Goal: Entertainment & Leisure: Consume media (video, audio)

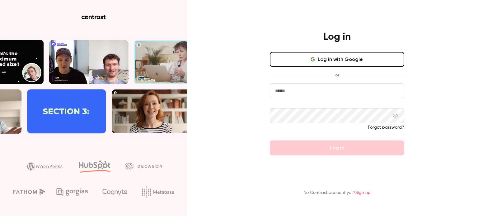
type input "**********"
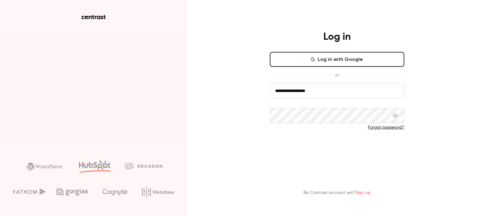
click at [318, 147] on button "Log in" at bounding box center [337, 148] width 135 height 15
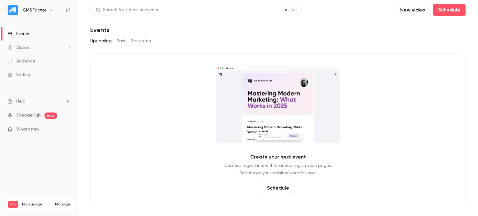
click at [39, 48] on link "Videos 1" at bounding box center [39, 48] width 78 height 14
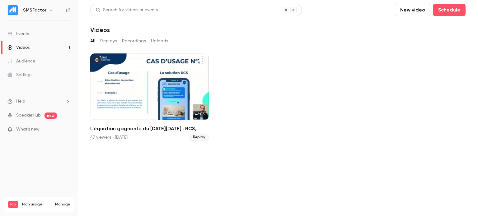
click at [98, 138] on div "47 viewers • [DATE]" at bounding box center [108, 138] width 37 height 6
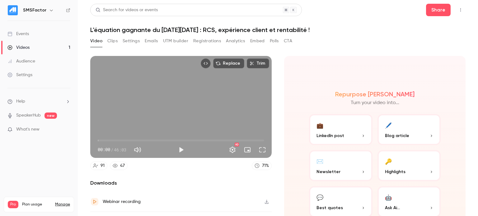
click at [234, 41] on button "Analytics" at bounding box center [235, 41] width 19 height 10
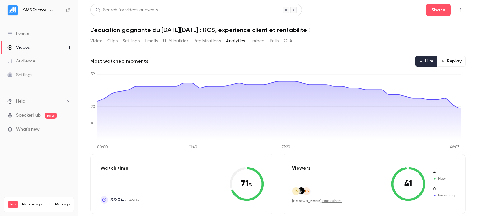
click at [18, 47] on div "Videos" at bounding box center [18, 48] width 22 height 6
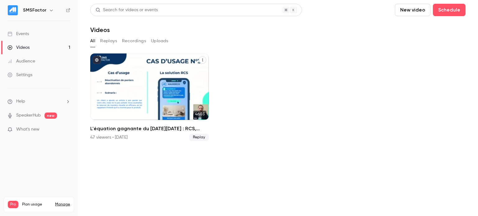
click at [201, 60] on icon "L'équation gagnante du Black Friday : RCS, expérience client et rentabilité !" at bounding box center [203, 60] width 4 height 4
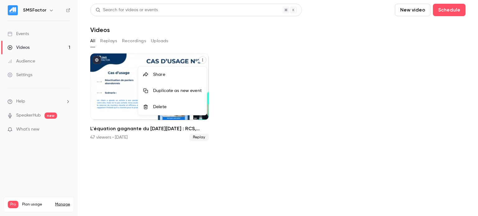
click at [270, 70] on div at bounding box center [239, 108] width 478 height 216
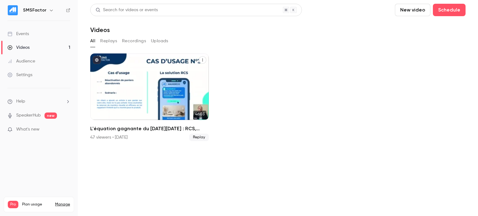
click at [118, 76] on div "L'équation gagnante du Black Friday : RCS, expérience client et rentabilité !" at bounding box center [149, 87] width 119 height 67
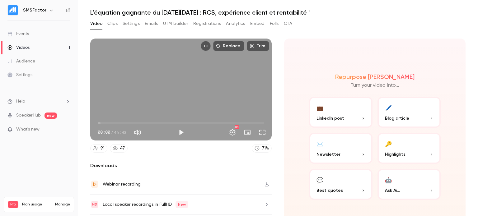
scroll to position [34, 0]
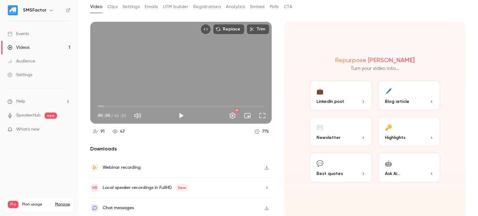
click at [267, 166] on icon "button" at bounding box center [266, 168] width 5 height 4
click at [265, 206] on icon "button" at bounding box center [267, 208] width 4 height 4
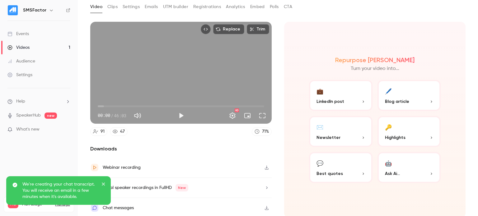
click at [104, 183] on icon "close" at bounding box center [104, 184] width 4 height 5
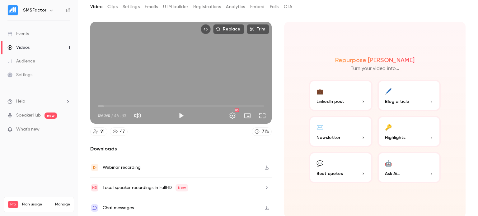
click at [267, 186] on icon "button" at bounding box center [266, 188] width 5 height 4
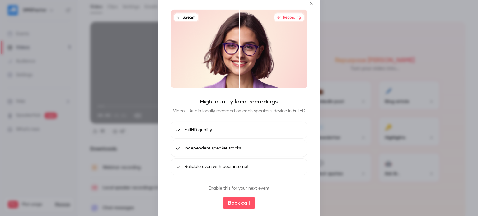
click at [330, 114] on div at bounding box center [239, 108] width 478 height 216
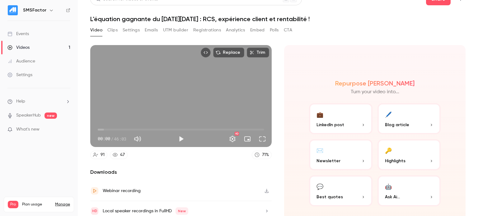
scroll to position [0, 0]
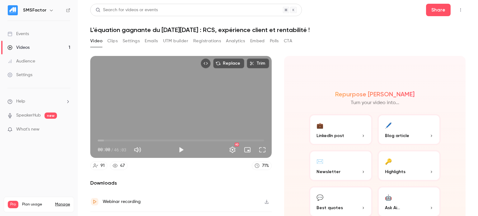
click at [265, 43] on button "Embed" at bounding box center [257, 41] width 15 height 10
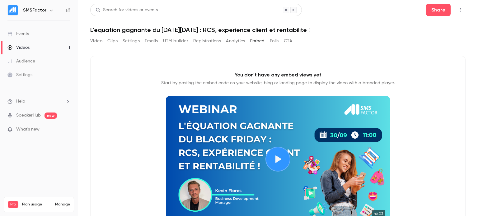
click at [95, 44] on button "Video" at bounding box center [96, 41] width 12 height 10
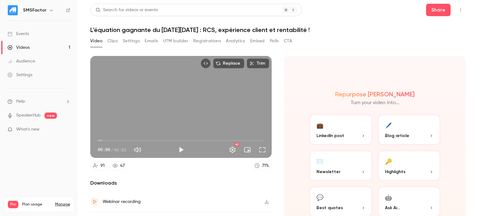
click at [50, 130] on p "What's new" at bounding box center [33, 129] width 53 height 7
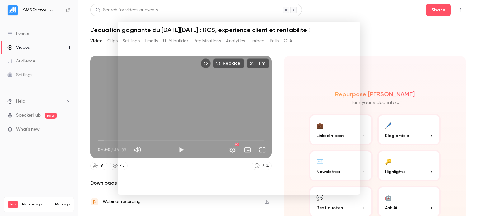
click at [84, 118] on div at bounding box center [239, 108] width 478 height 216
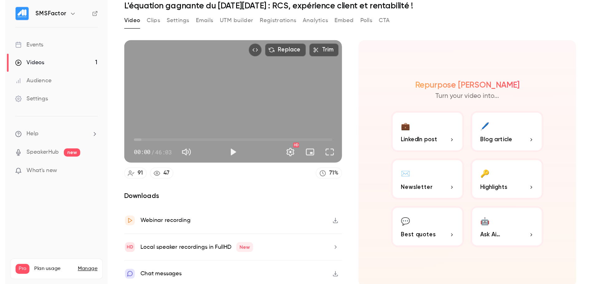
scroll to position [1, 0]
